Goal: Task Accomplishment & Management: Use online tool/utility

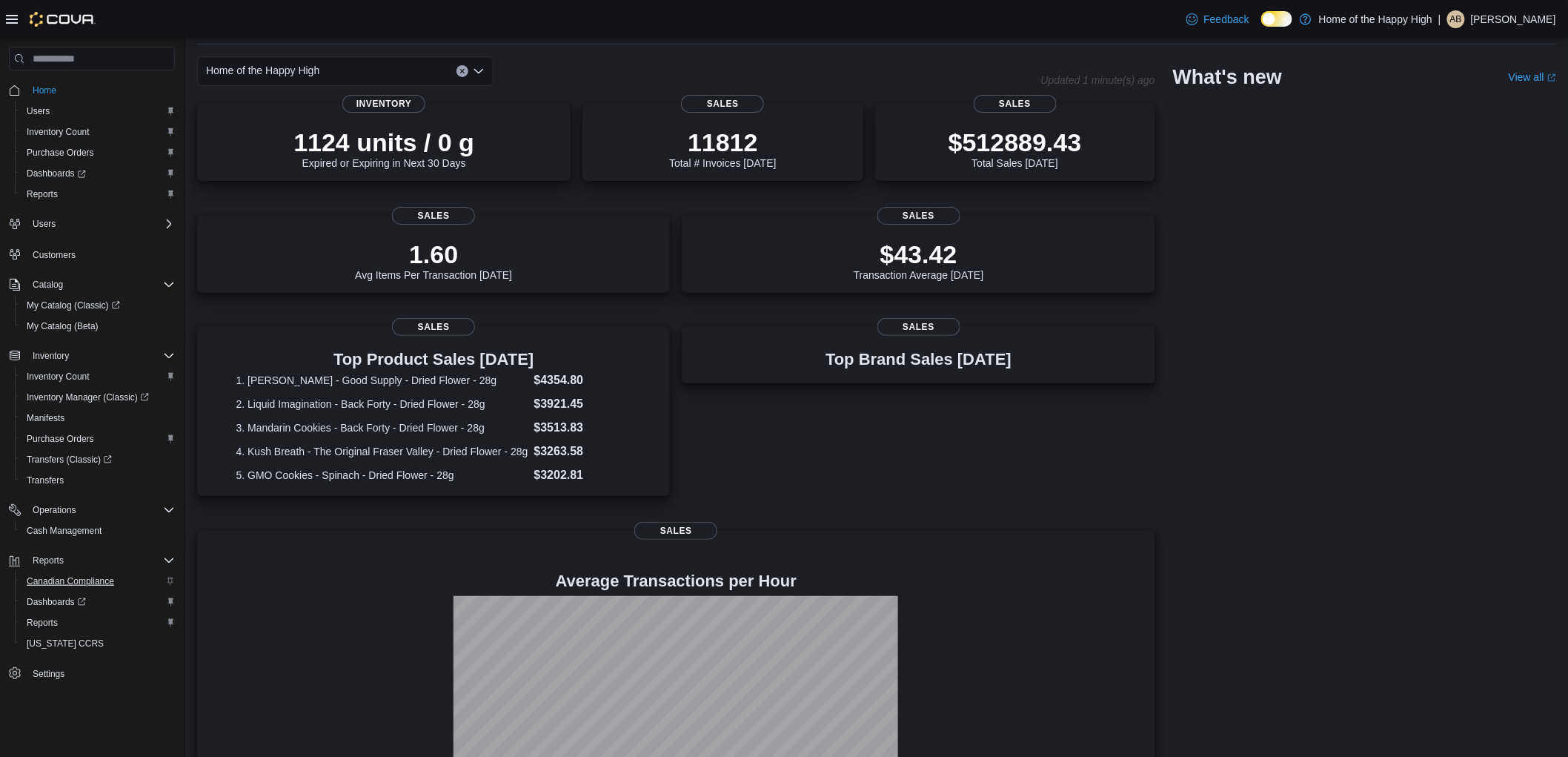
scroll to position [83, 0]
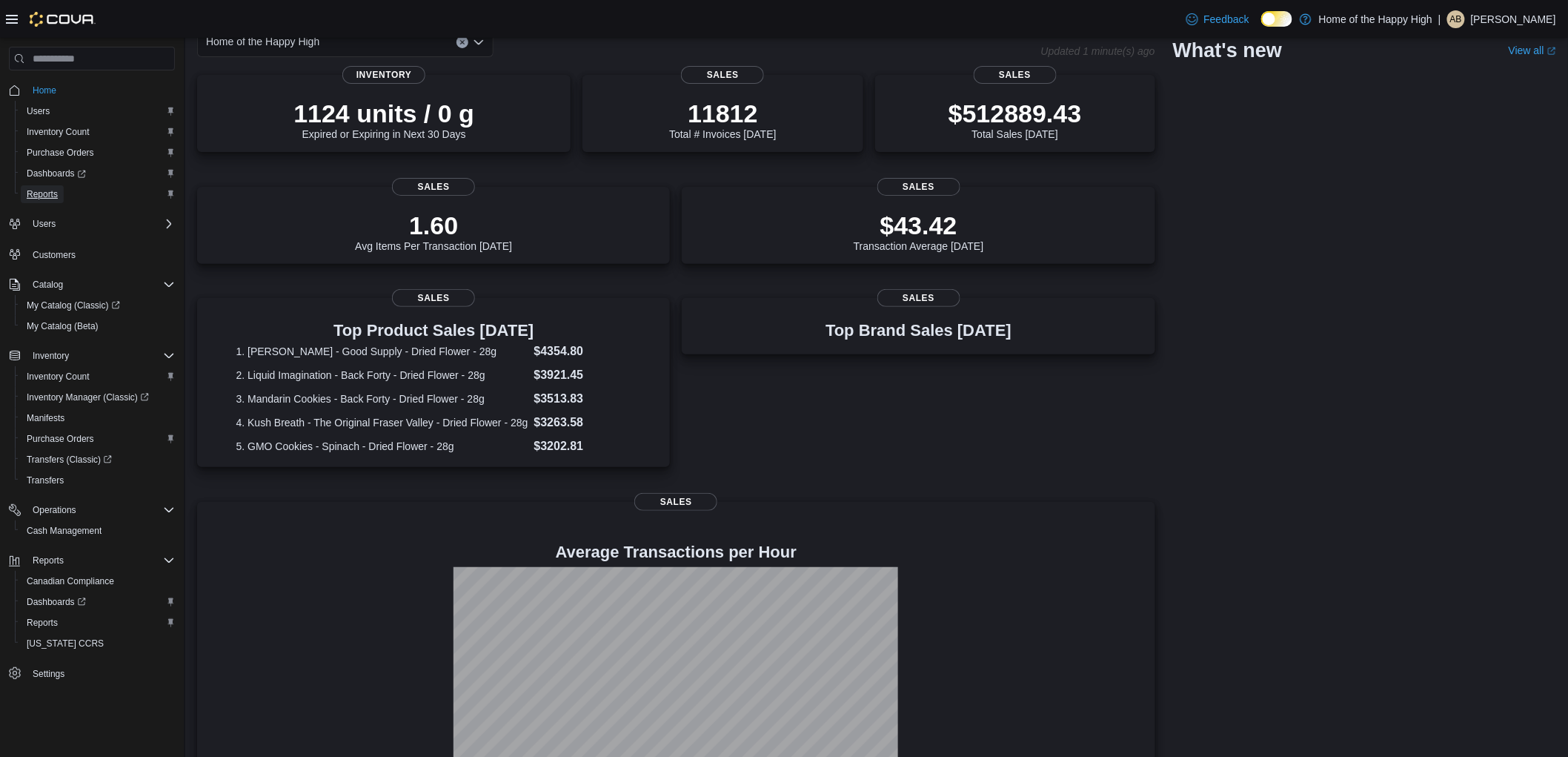
click at [40, 188] on span "Reports" at bounding box center [42, 194] width 31 height 12
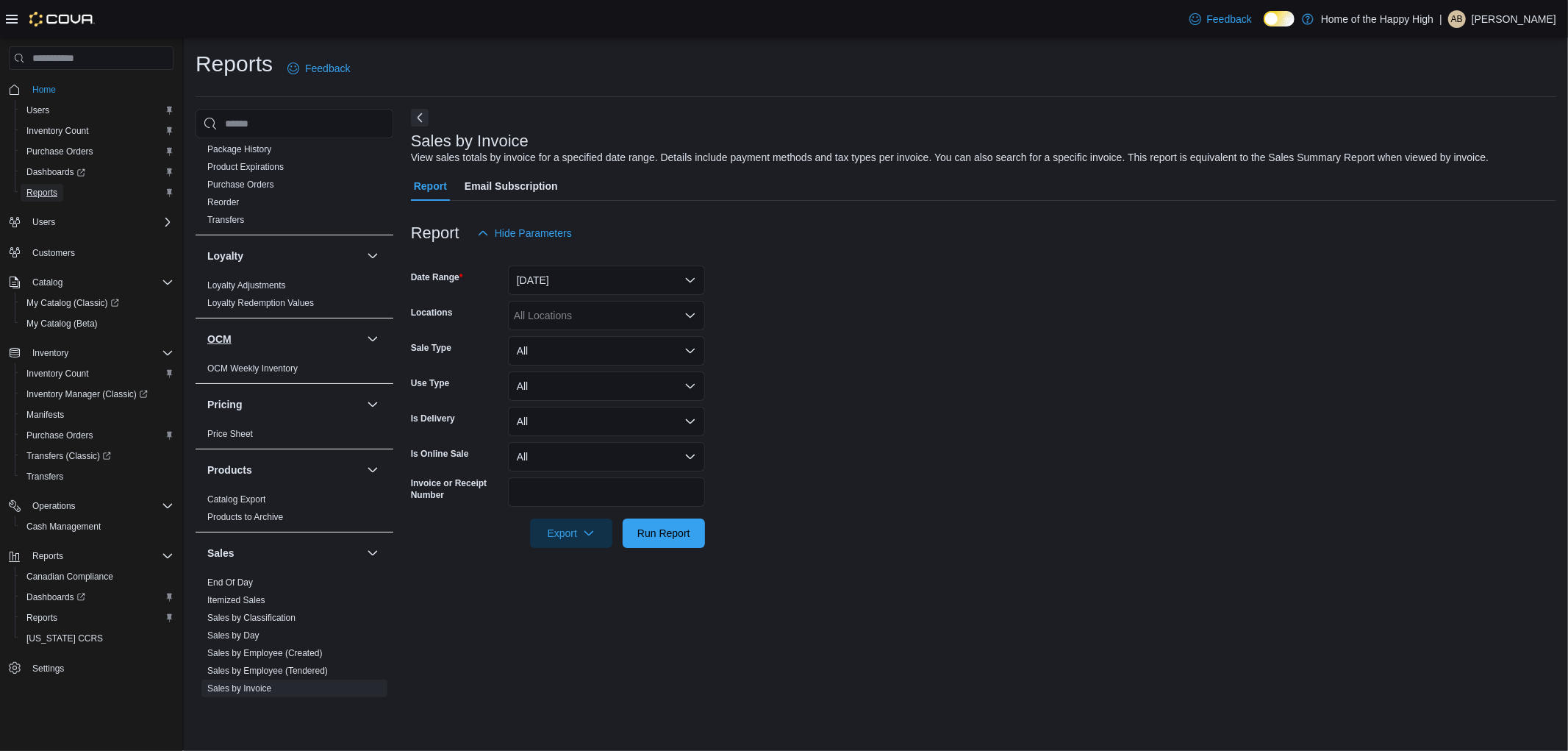
scroll to position [735, 0]
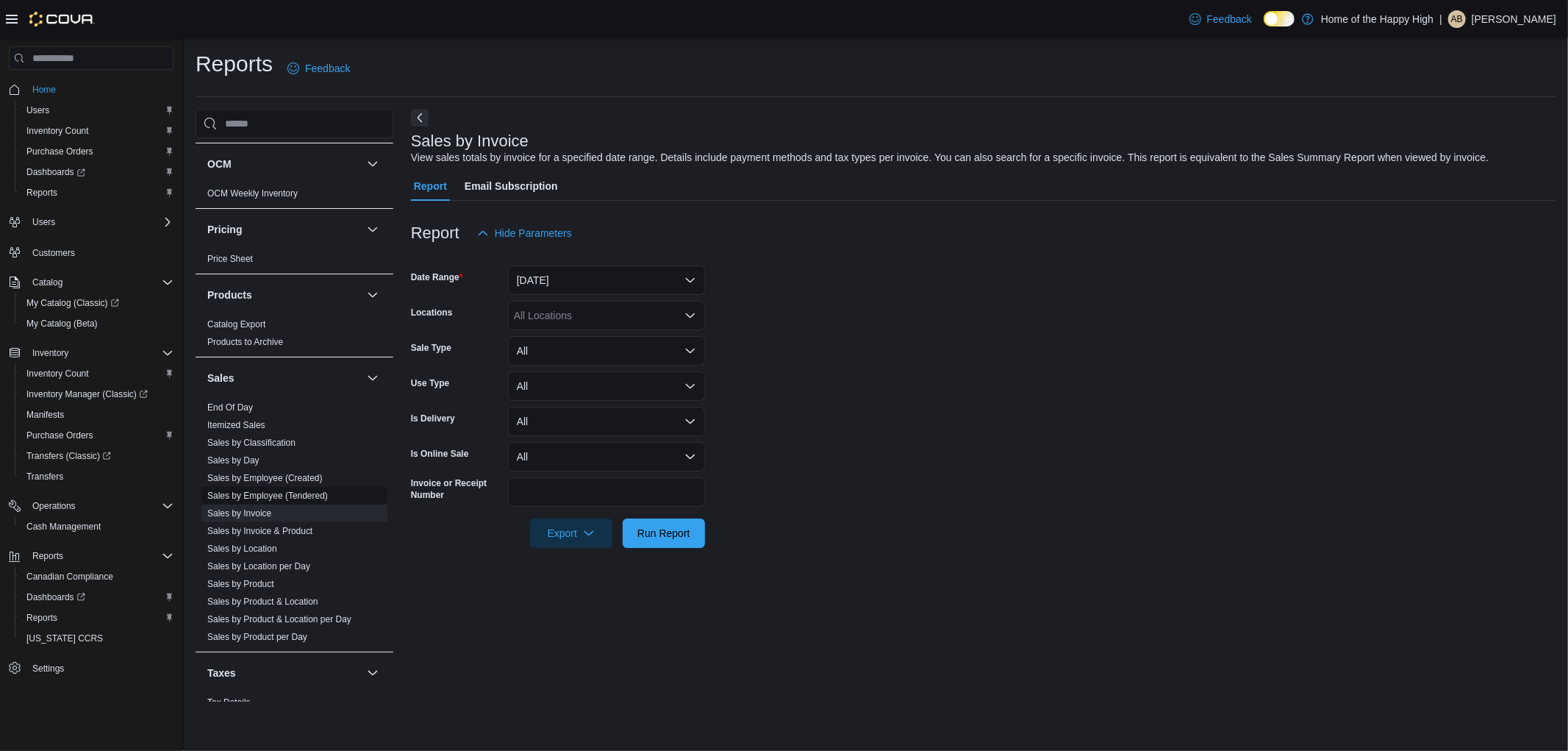
click at [287, 497] on link "Sales by Employee (Tendered)" at bounding box center [267, 495] width 121 height 11
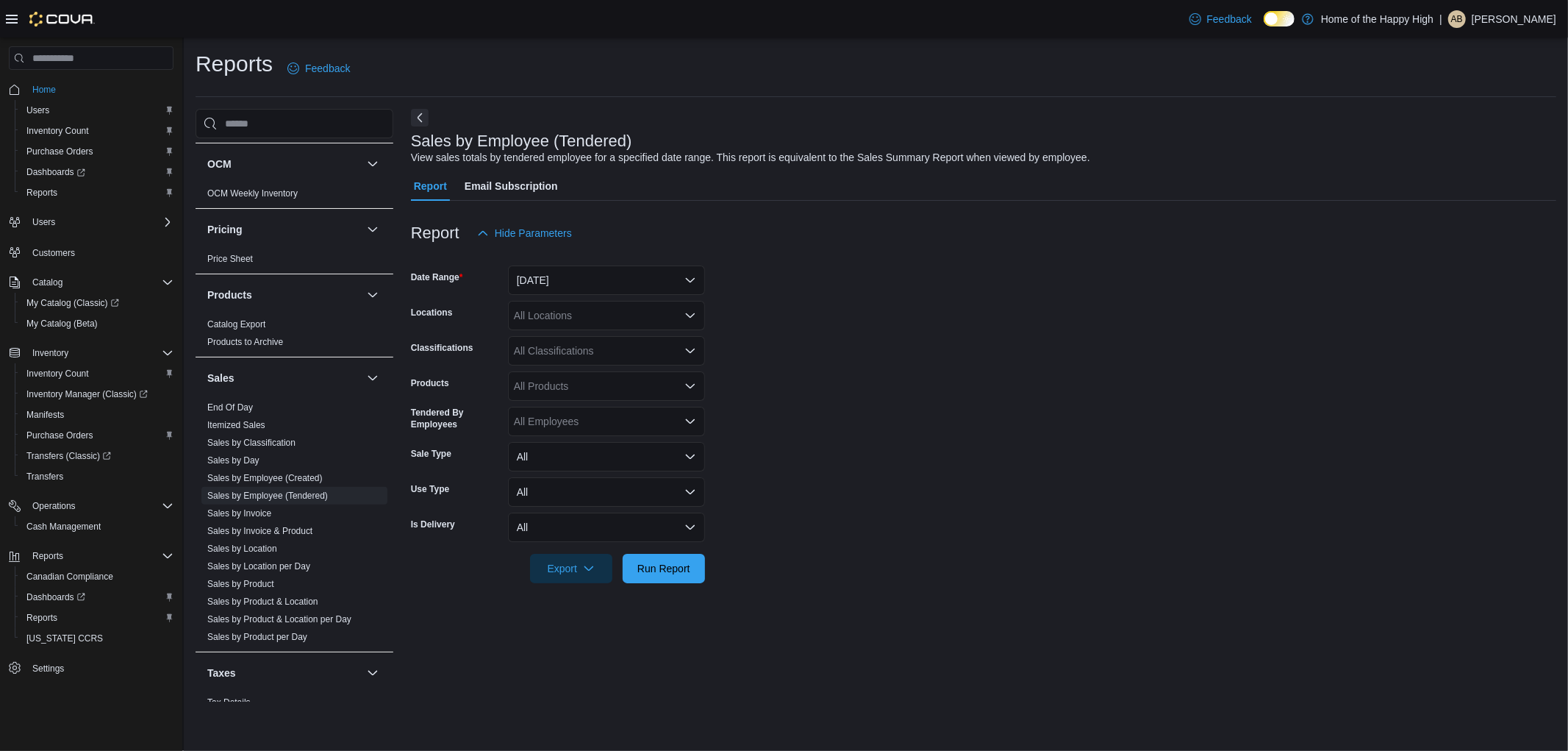
click at [685, 316] on icon "Open list of options" at bounding box center [689, 315] width 11 height 11
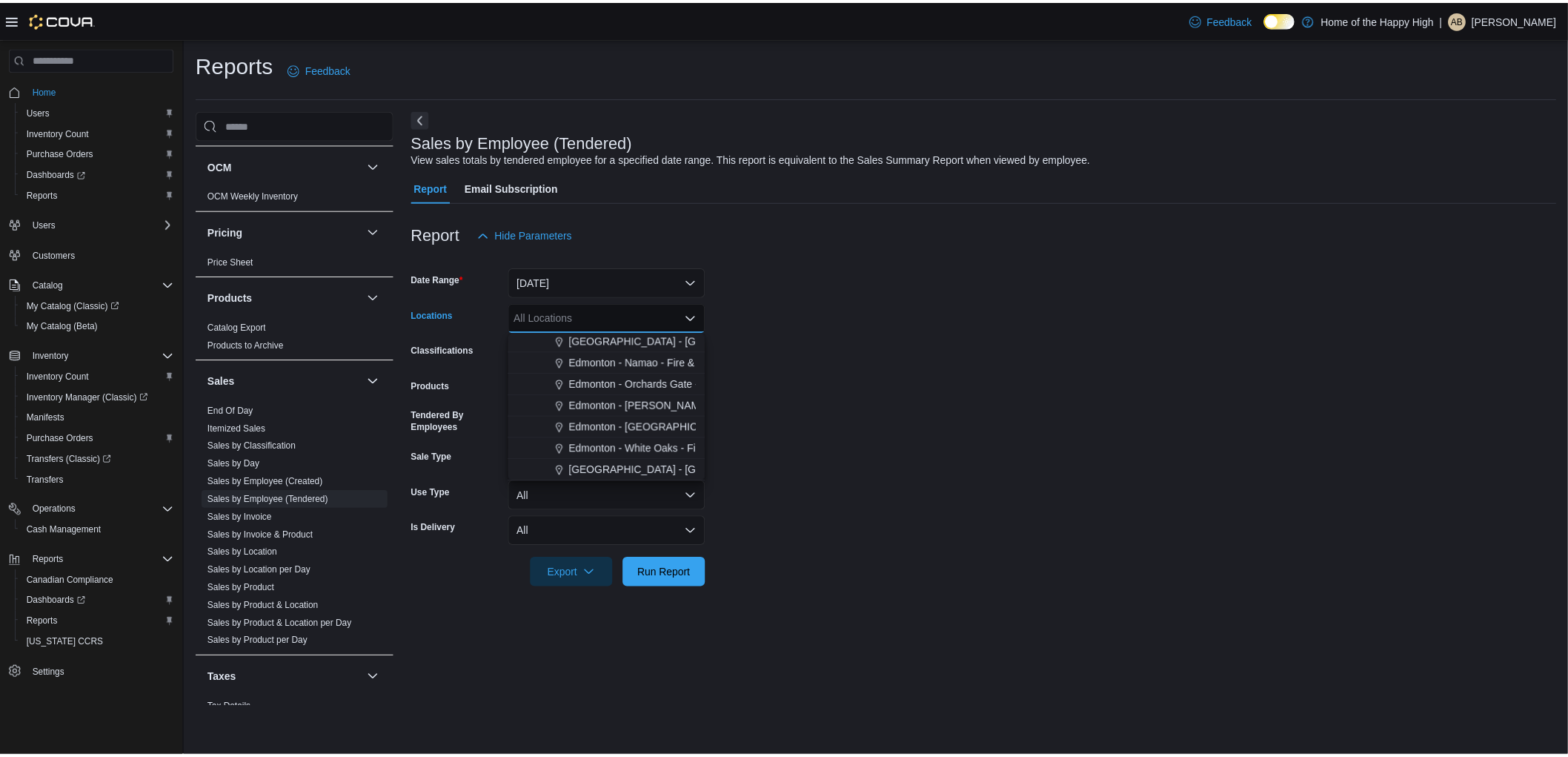
scroll to position [411, 0]
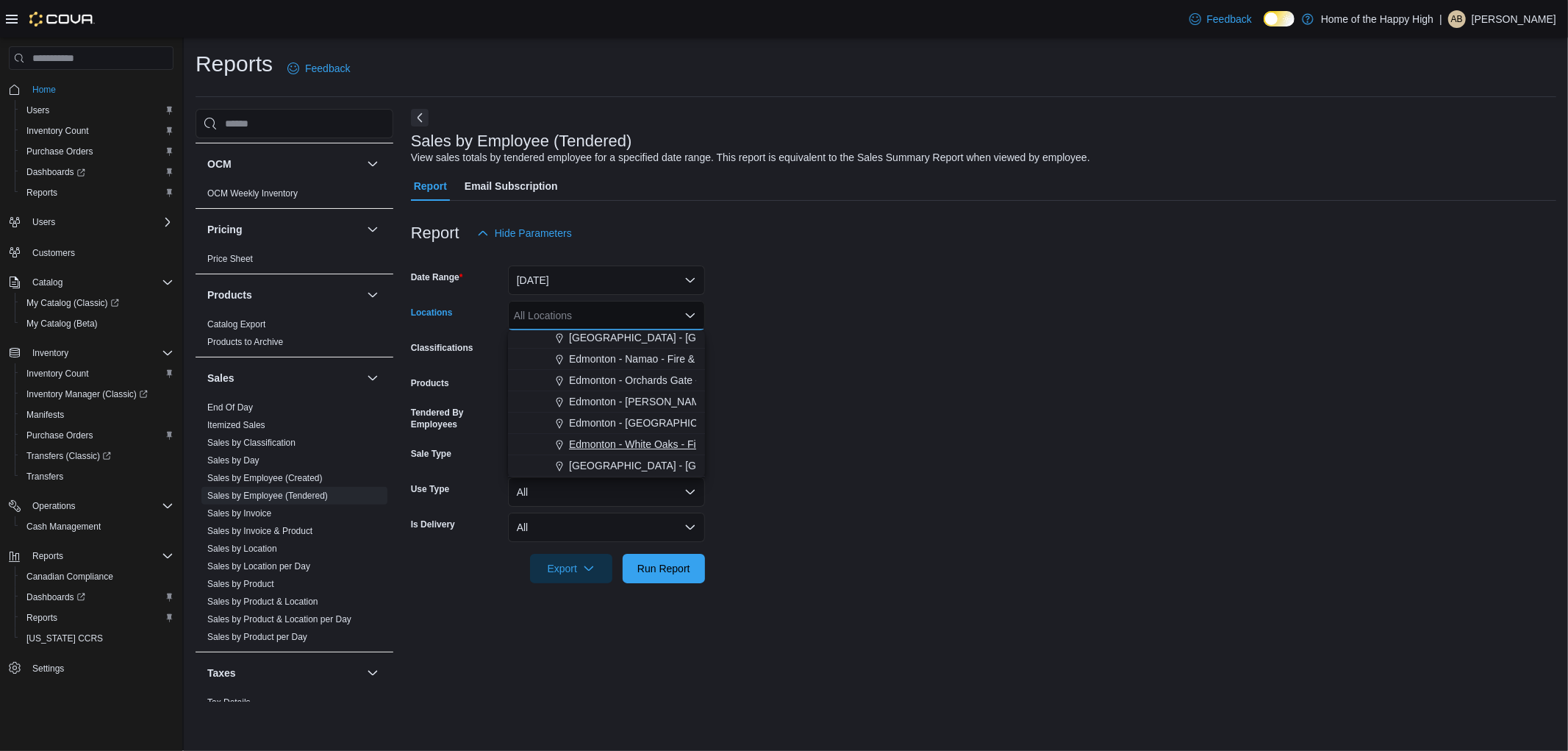
click at [616, 442] on span "Edmonton - White Oaks - Fire & Flower" at bounding box center [658, 443] width 179 height 15
click at [666, 569] on span "Run Report" at bounding box center [664, 568] width 53 height 15
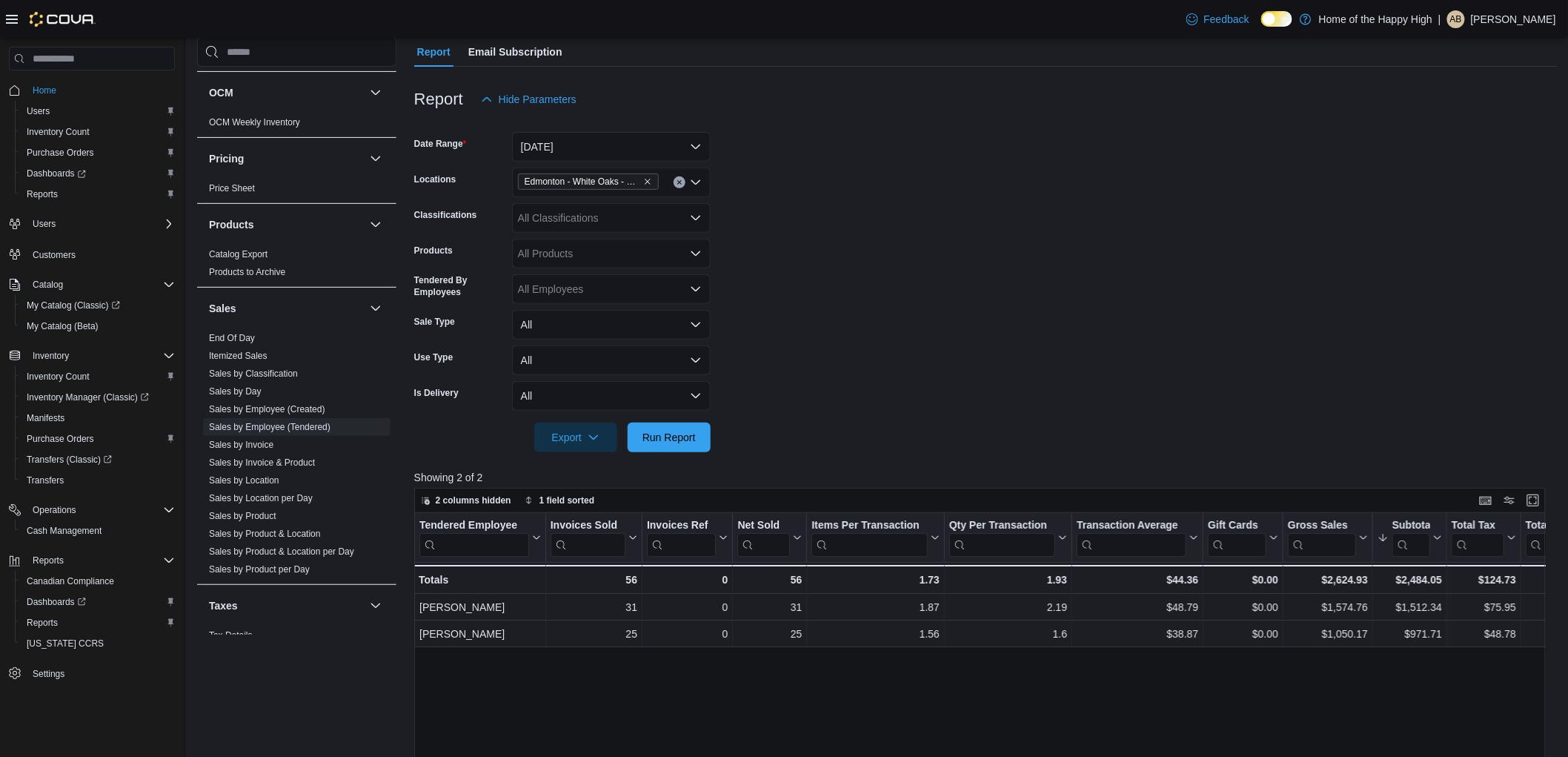
scroll to position [164, 0]
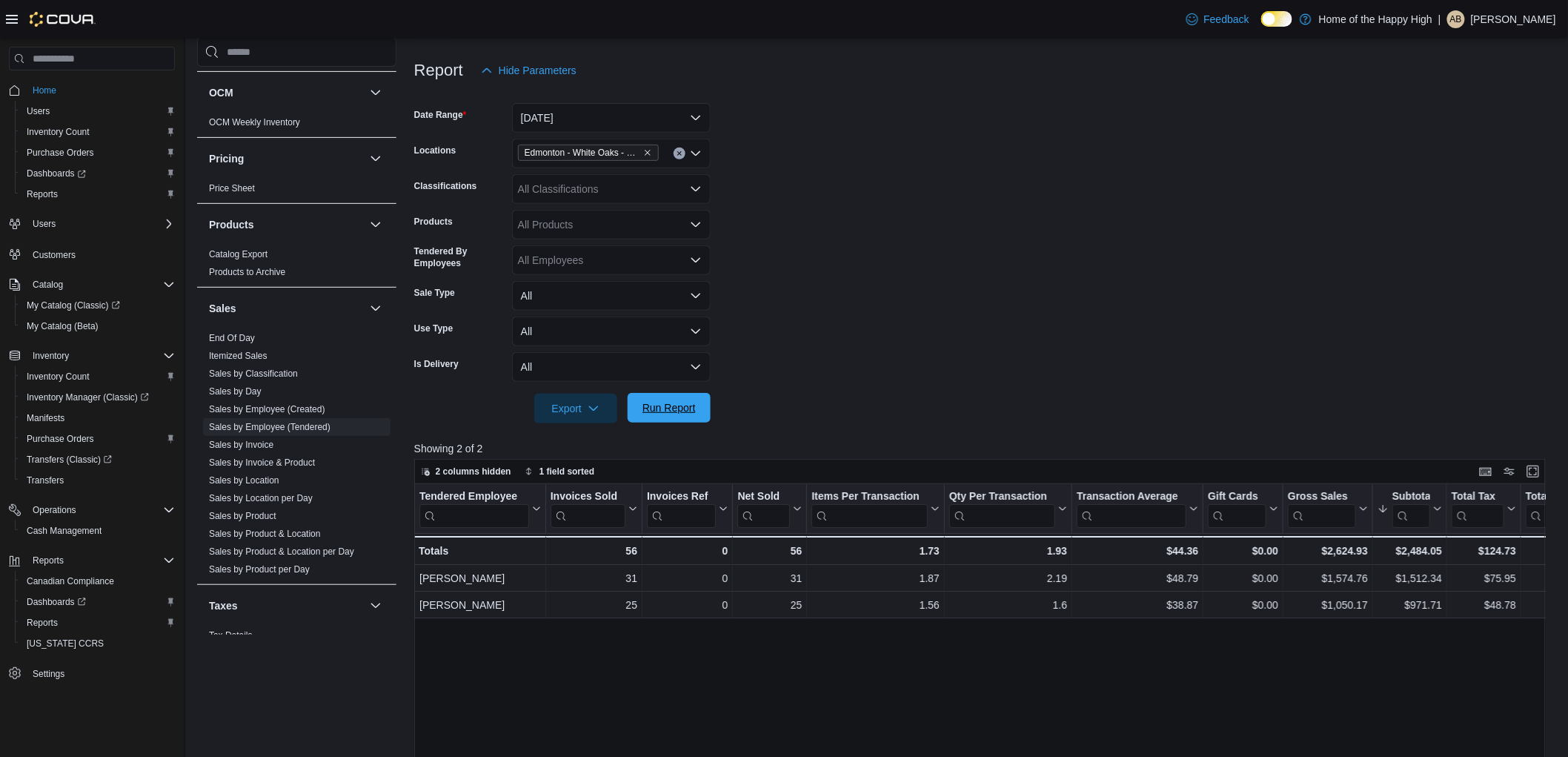
click at [685, 415] on span "Run Report" at bounding box center [668, 407] width 65 height 29
click at [649, 117] on button "[DATE]" at bounding box center [611, 117] width 199 height 29
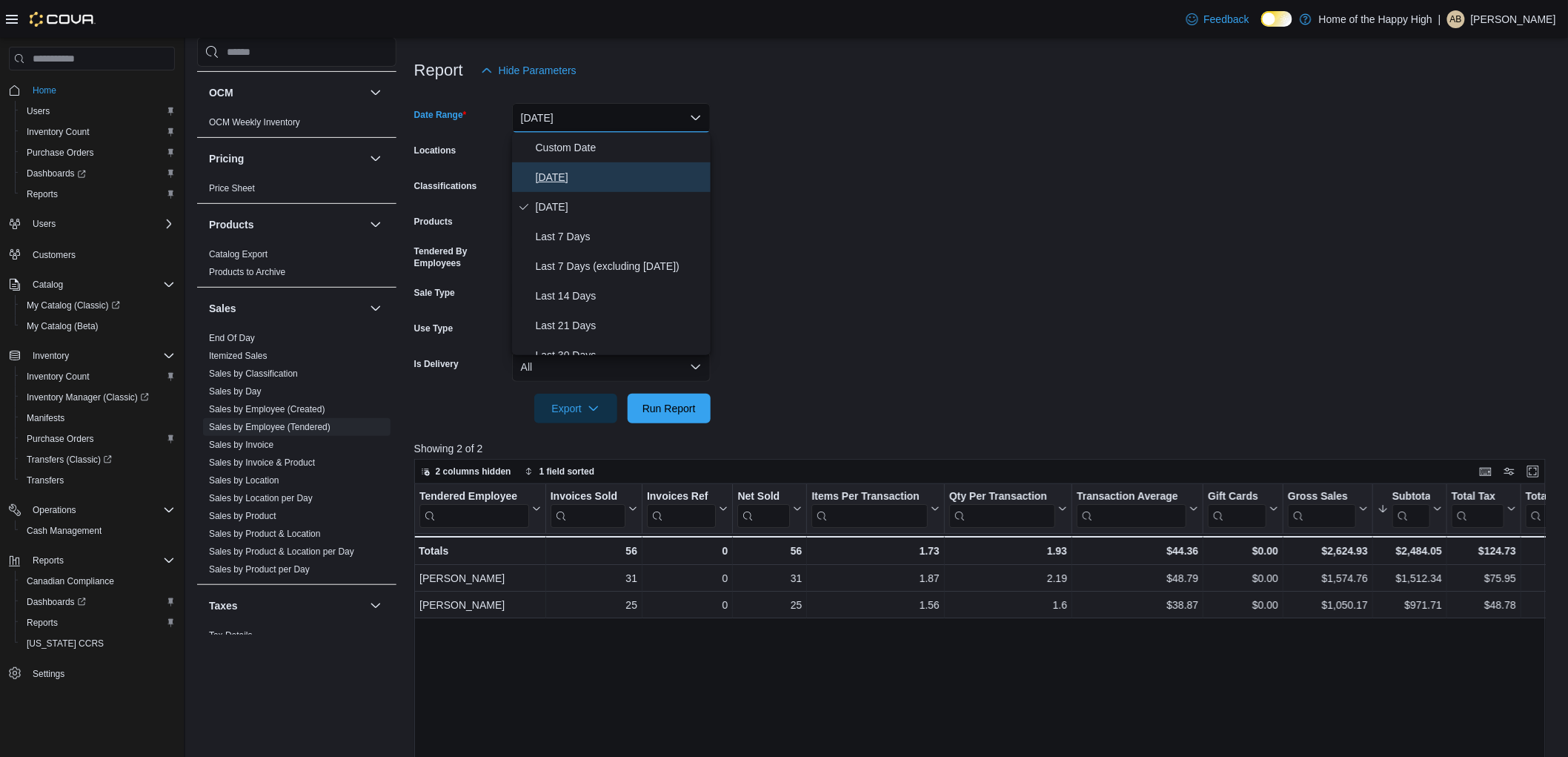
click at [591, 183] on span "[DATE]" at bounding box center [620, 177] width 169 height 18
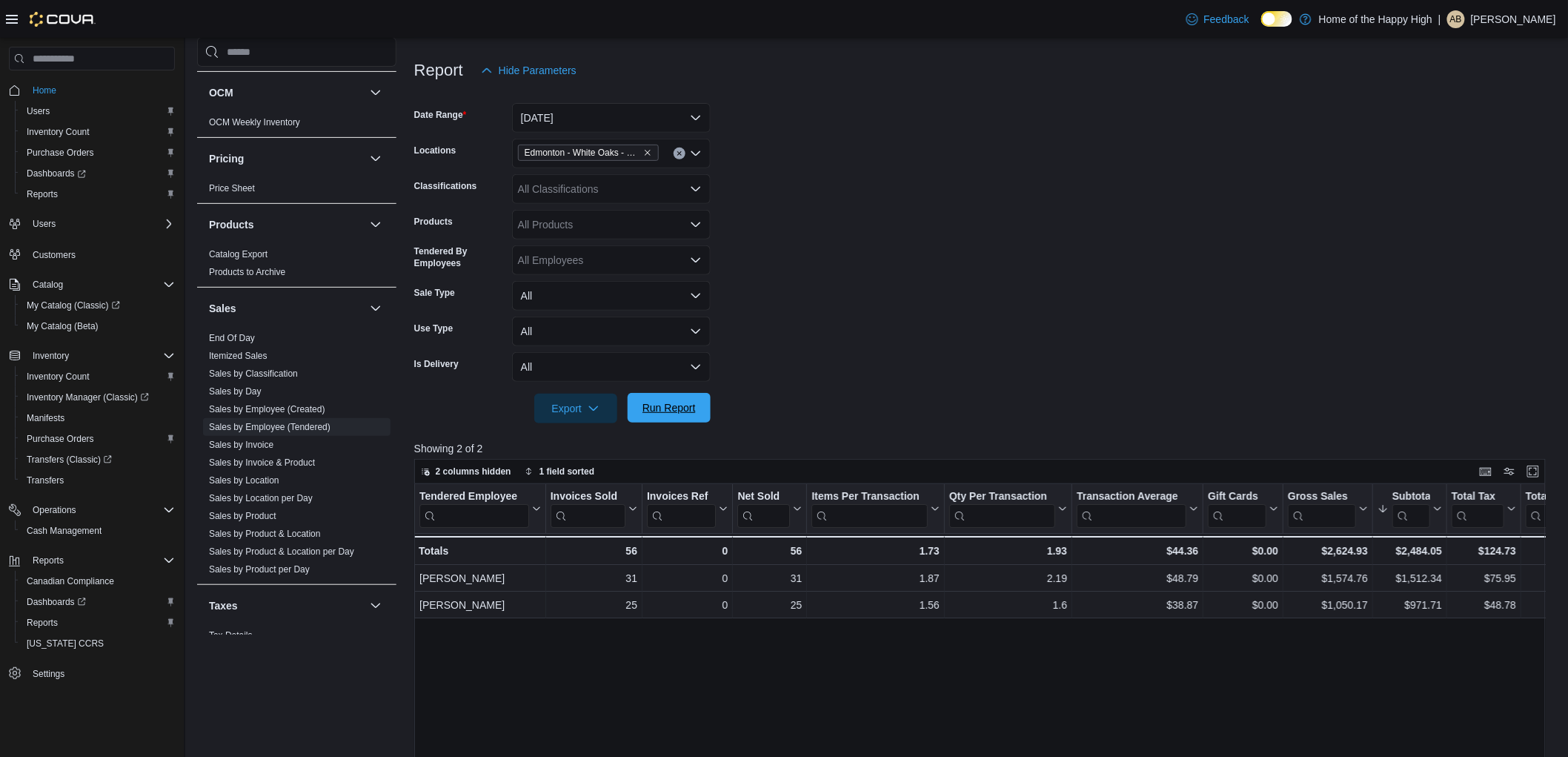
click at [663, 397] on span "Run Report" at bounding box center [668, 407] width 65 height 29
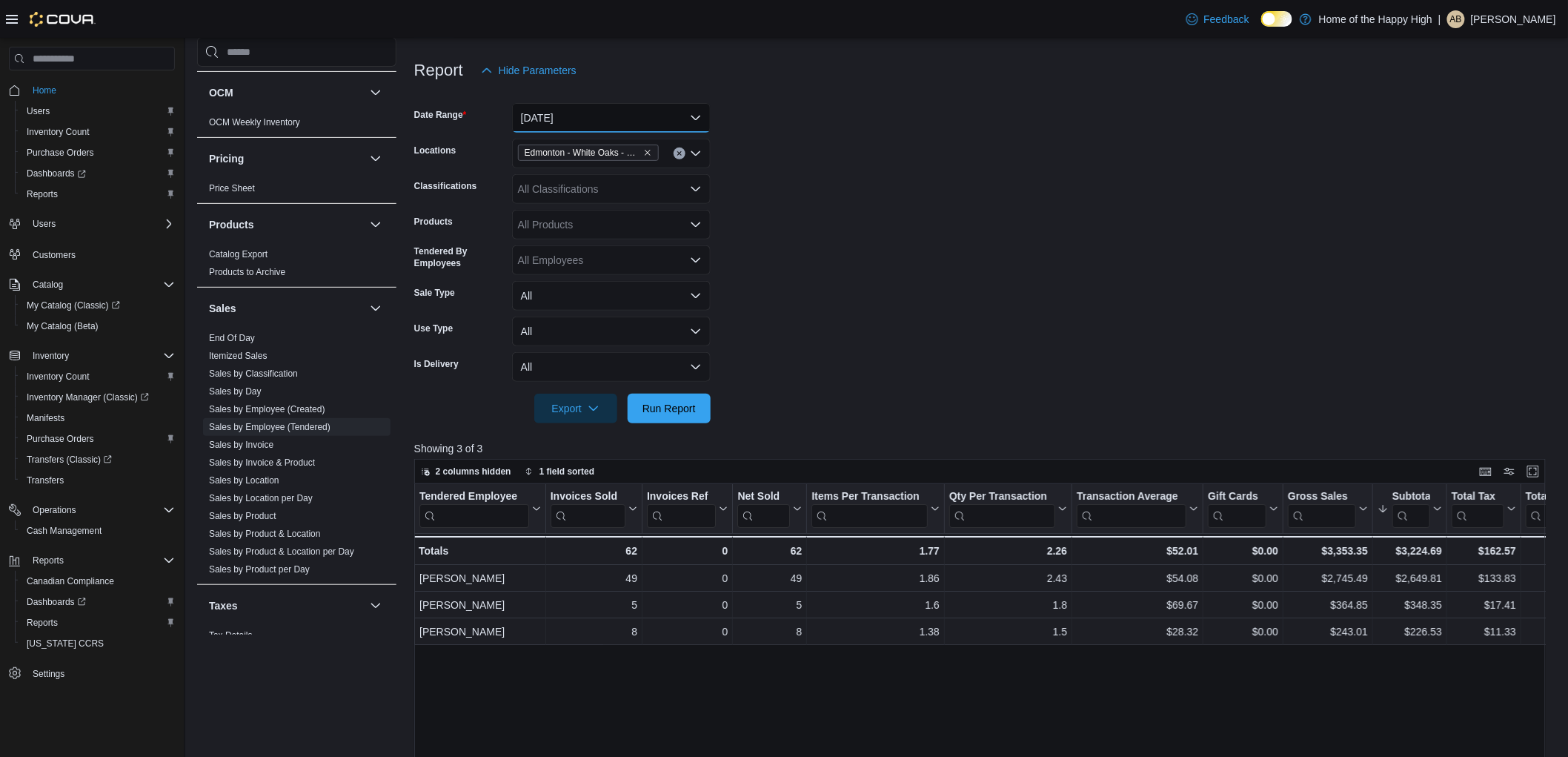
click at [545, 119] on button "[DATE]" at bounding box center [611, 117] width 199 height 29
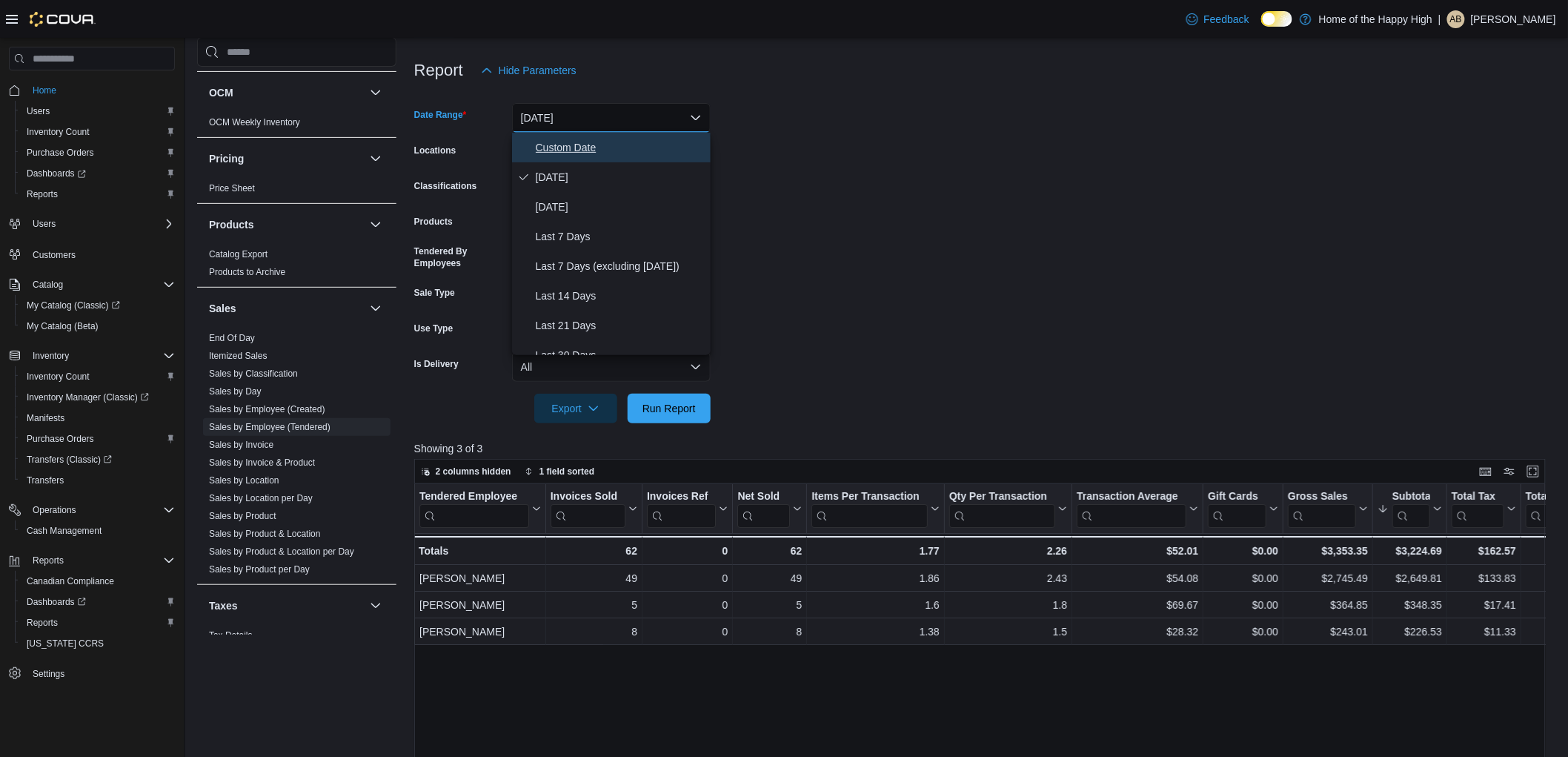
click at [556, 149] on span "Custom Date" at bounding box center [620, 147] width 169 height 18
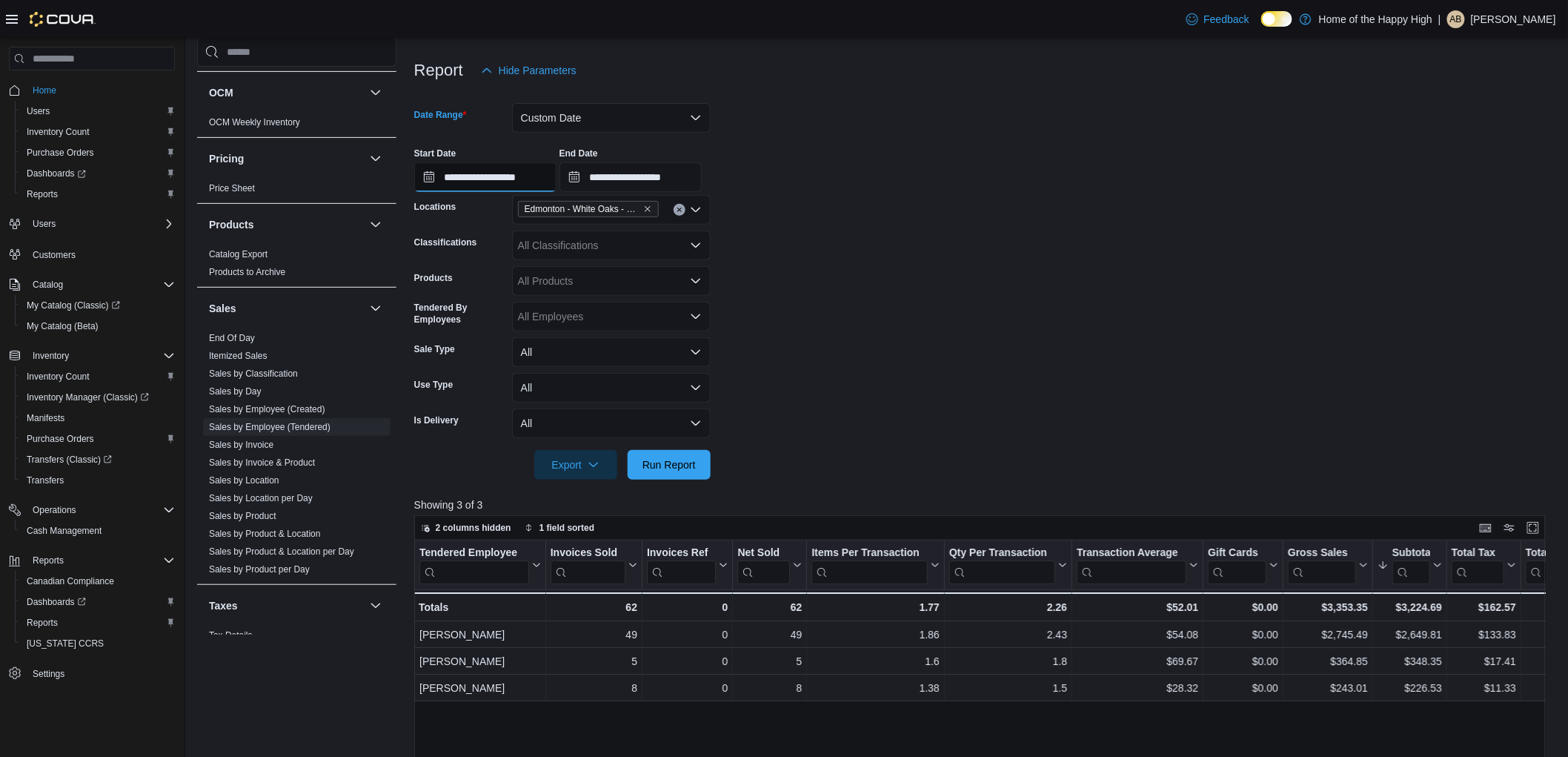
click at [542, 176] on input "**********" at bounding box center [485, 177] width 142 height 29
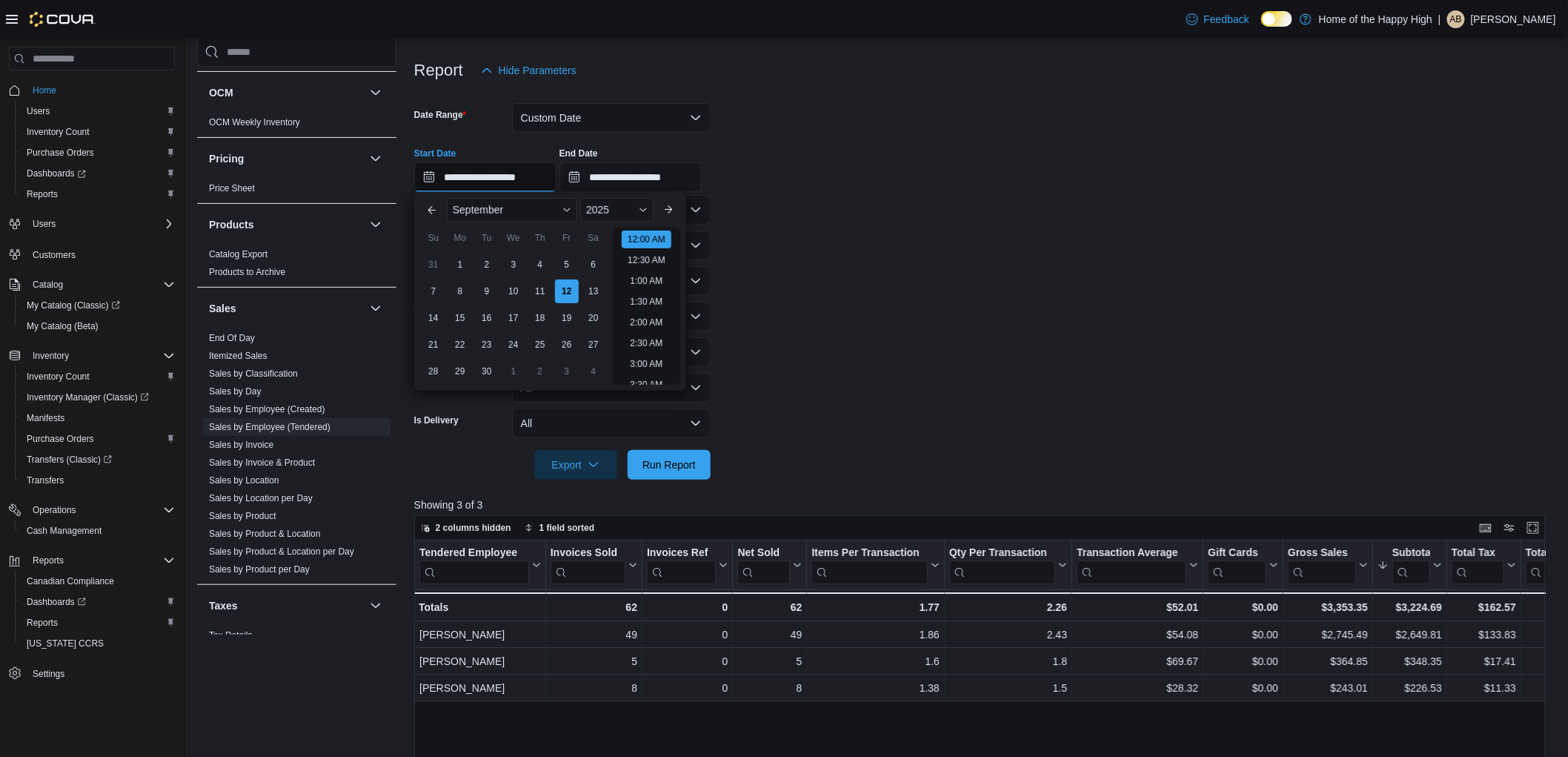
scroll to position [46, 0]
click at [459, 292] on div "8" at bounding box center [459, 291] width 26 height 26
type input "**********"
click at [667, 467] on span "Run Report" at bounding box center [669, 464] width 53 height 15
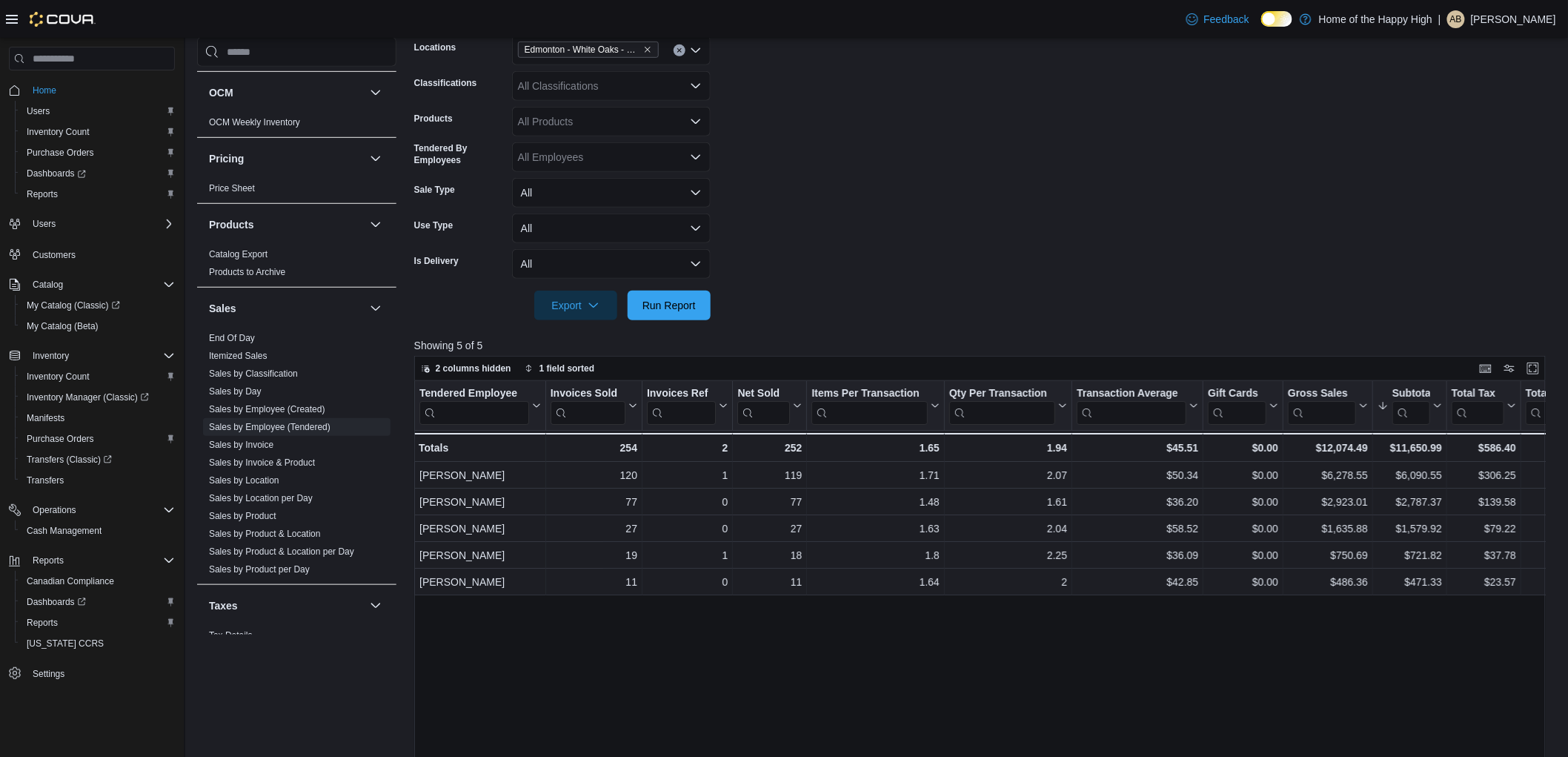
scroll to position [329, 0]
